Goal: Find contact information: Find contact information

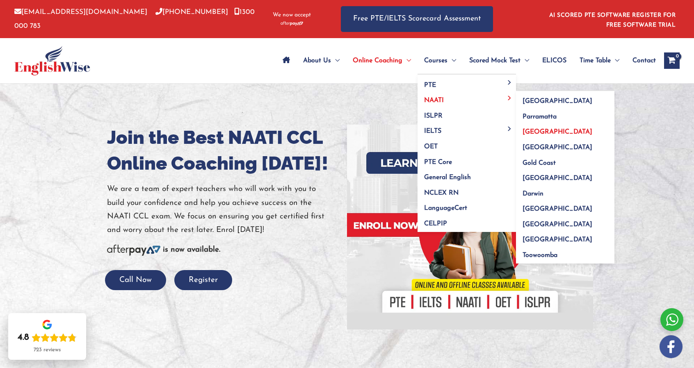
click at [539, 135] on span "[GEOGRAPHIC_DATA]" at bounding box center [558, 132] width 70 height 7
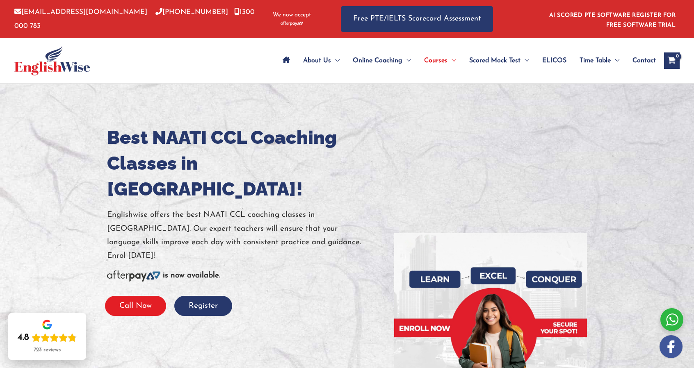
click at [138, 296] on button "Call Now" at bounding box center [135, 306] width 61 height 20
click at [647, 57] on span "Contact" at bounding box center [643, 60] width 23 height 29
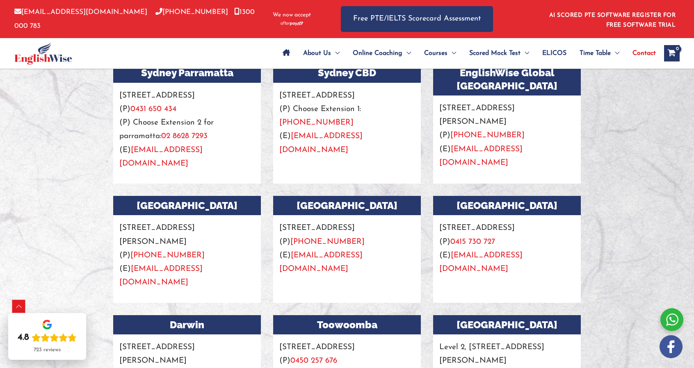
scroll to position [756, 0]
